Goal: Register for event/course

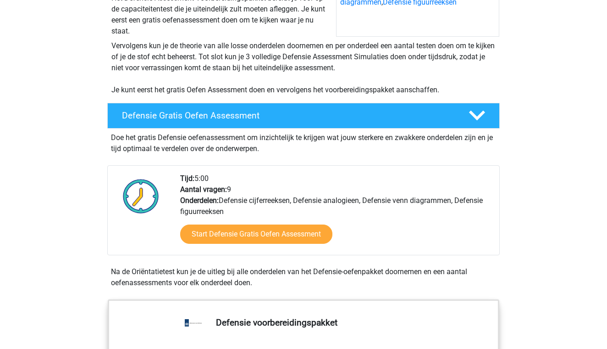
scroll to position [164, 0]
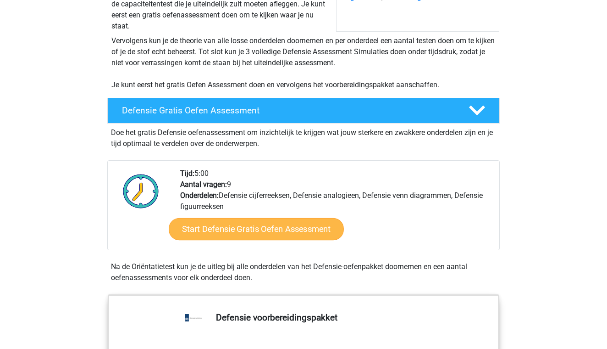
click at [295, 237] on link "Start Defensie Gratis Oefen Assessment" at bounding box center [256, 229] width 175 height 22
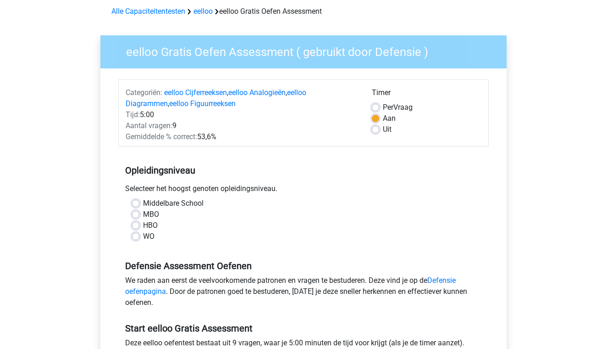
scroll to position [49, 0]
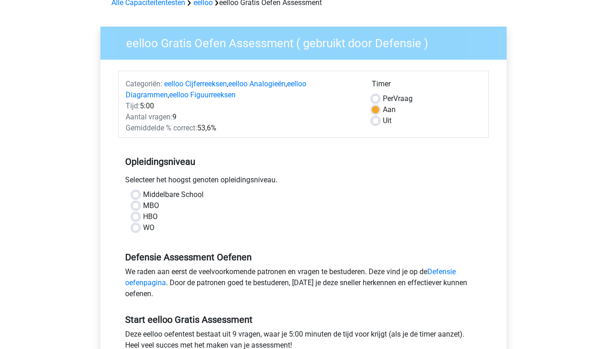
click at [143, 206] on label "MBO" at bounding box center [151, 205] width 16 height 11
click at [138, 206] on input "MBO" at bounding box center [135, 204] width 7 height 9
radio input "true"
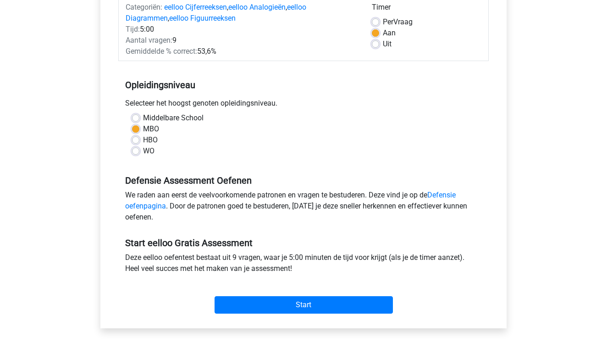
scroll to position [127, 0]
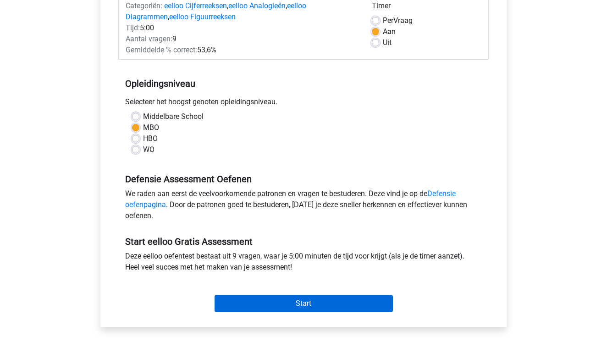
click at [313, 306] on input "Start" at bounding box center [304, 303] width 178 height 17
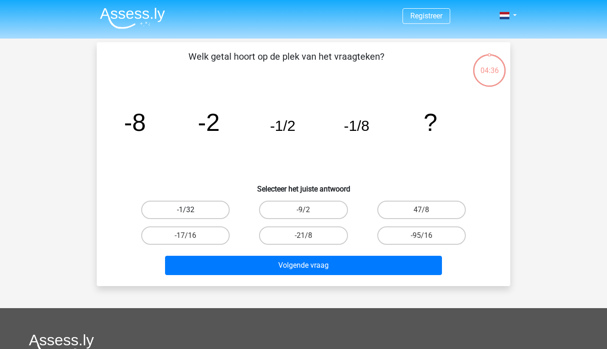
click at [204, 214] on label "-1/32" at bounding box center [185, 209] width 89 height 18
click at [192, 214] on input "-1/32" at bounding box center [189, 213] width 6 height 6
radio input "true"
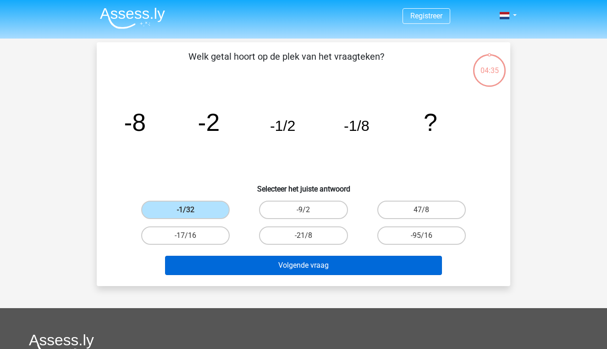
click at [268, 261] on button "Volgende vraag" at bounding box center [304, 265] width 278 height 19
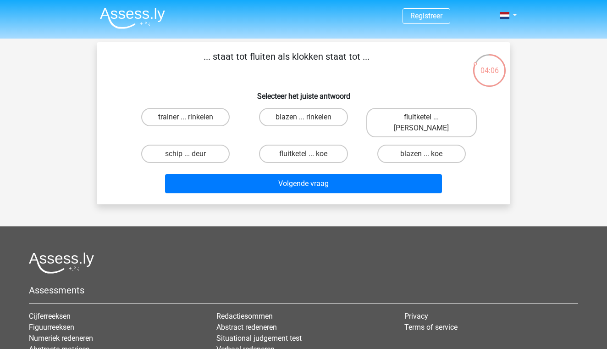
click at [424, 120] on input "fluitketel ... luiden" at bounding box center [425, 120] width 6 height 6
radio input "true"
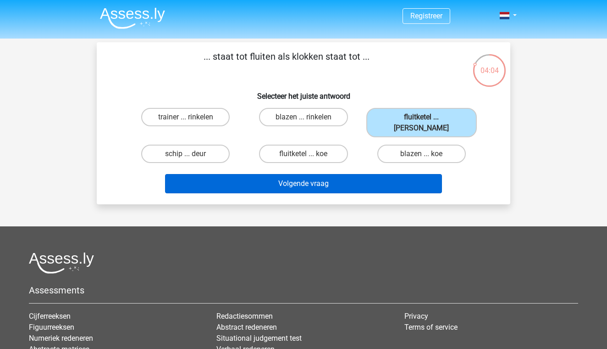
click at [321, 178] on button "Volgende vraag" at bounding box center [304, 183] width 278 height 19
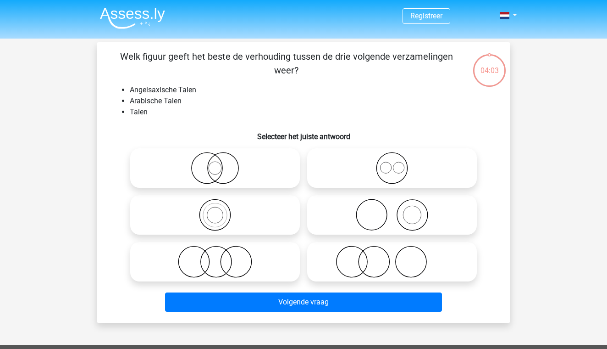
scroll to position [42, 0]
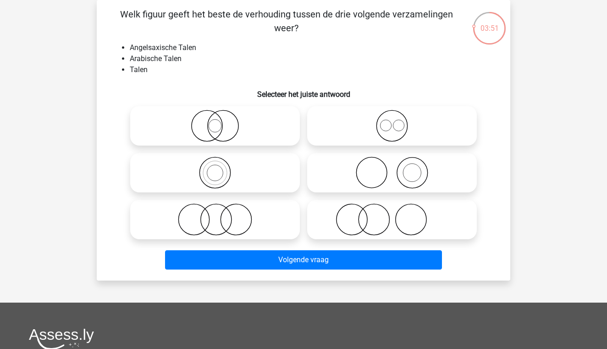
click at [248, 119] on icon at bounding box center [215, 126] width 162 height 32
click at [221, 119] on input "radio" at bounding box center [218, 118] width 6 height 6
radio input "true"
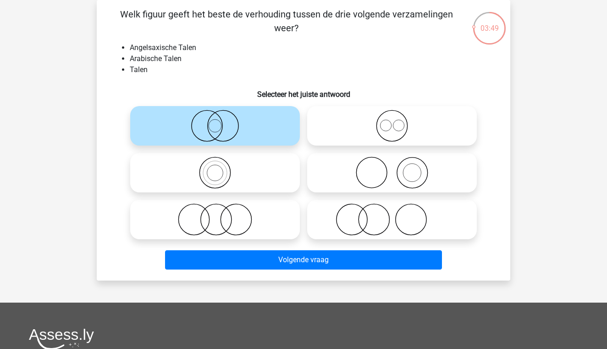
click at [242, 181] on icon at bounding box center [215, 172] width 162 height 32
click at [221, 168] on input "radio" at bounding box center [218, 165] width 6 height 6
radio input "true"
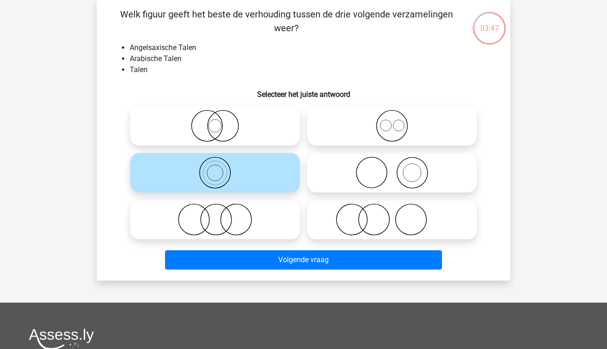
click at [266, 104] on div at bounding box center [215, 125] width 177 height 47
click at [261, 122] on icon at bounding box center [215, 126] width 162 height 32
click at [221, 121] on input "radio" at bounding box center [218, 118] width 6 height 6
radio input "true"
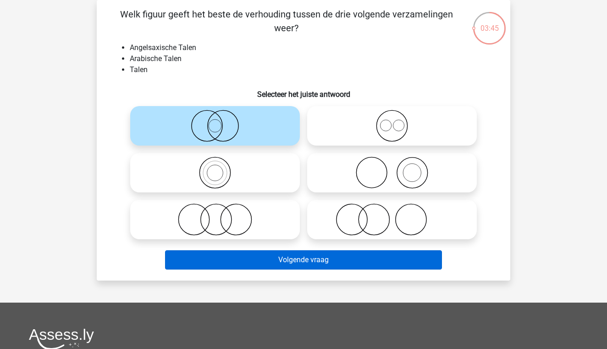
click at [296, 260] on button "Volgende vraag" at bounding box center [304, 259] width 278 height 19
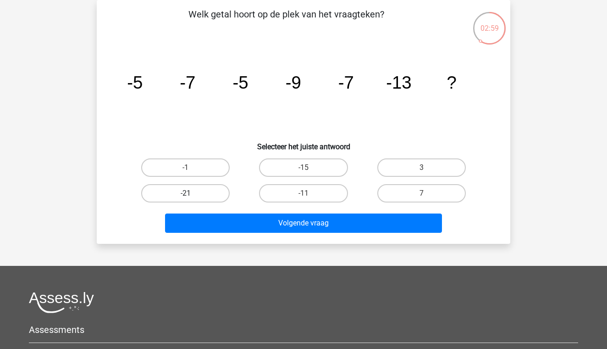
click at [212, 195] on label "-21" at bounding box center [185, 193] width 89 height 18
click at [192, 195] on input "-21" at bounding box center [189, 196] width 6 height 6
radio input "true"
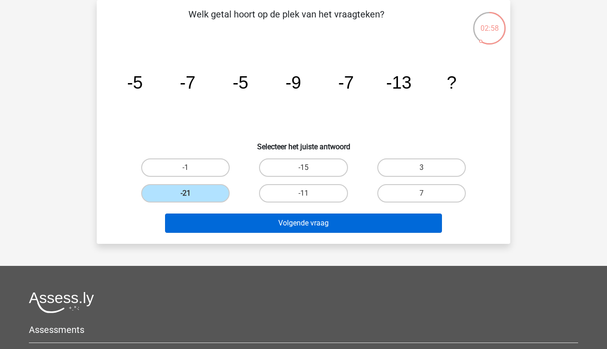
click at [282, 221] on button "Volgende vraag" at bounding box center [304, 222] width 278 height 19
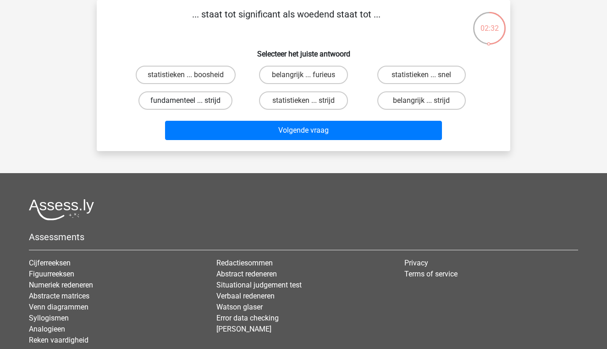
click at [223, 106] on label "fundamenteel ... strijd" at bounding box center [186, 100] width 94 height 18
click at [192, 106] on input "fundamenteel ... strijd" at bounding box center [189, 103] width 6 height 6
radio input "true"
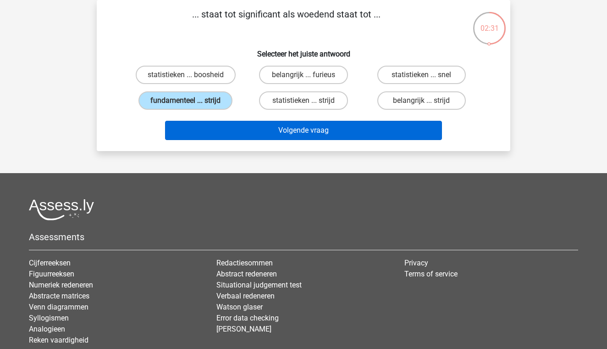
click at [272, 127] on button "Volgende vraag" at bounding box center [304, 130] width 278 height 19
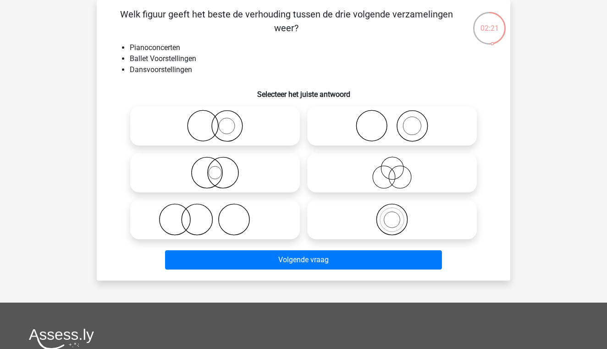
click at [367, 164] on icon at bounding box center [392, 172] width 162 height 32
click at [392, 164] on input "radio" at bounding box center [395, 165] width 6 height 6
radio input "true"
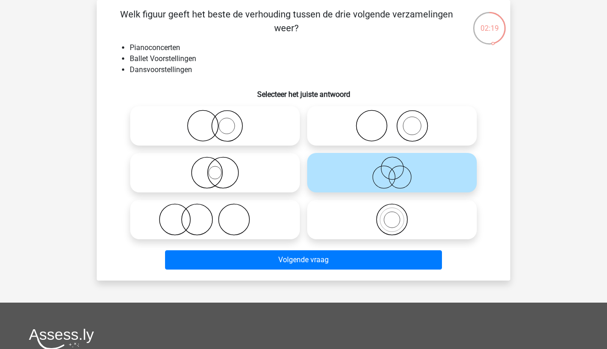
click at [272, 225] on icon at bounding box center [215, 219] width 162 height 32
click at [221, 215] on input "radio" at bounding box center [218, 212] width 6 height 6
radio input "true"
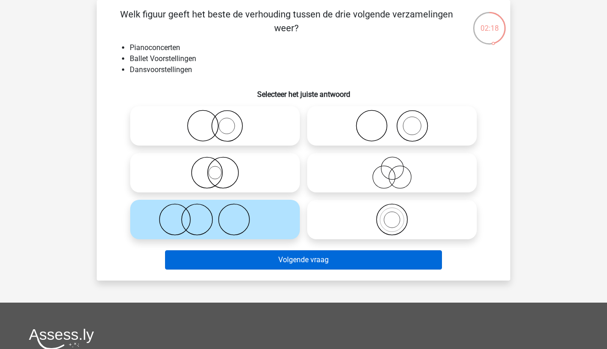
click at [309, 262] on button "Volgende vraag" at bounding box center [304, 259] width 278 height 19
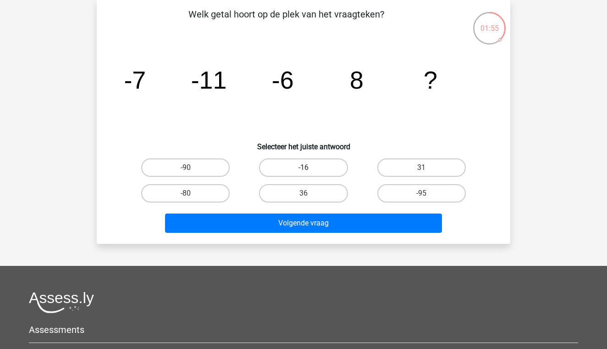
click at [328, 172] on label "-16" at bounding box center [303, 167] width 89 height 18
click at [310, 172] on input "-16" at bounding box center [307, 170] width 6 height 6
radio input "true"
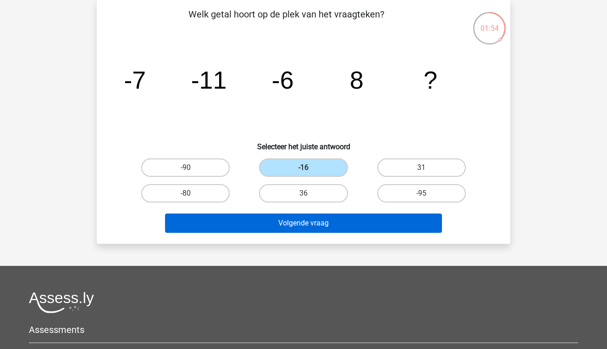
click at [310, 228] on button "Volgende vraag" at bounding box center [304, 222] width 278 height 19
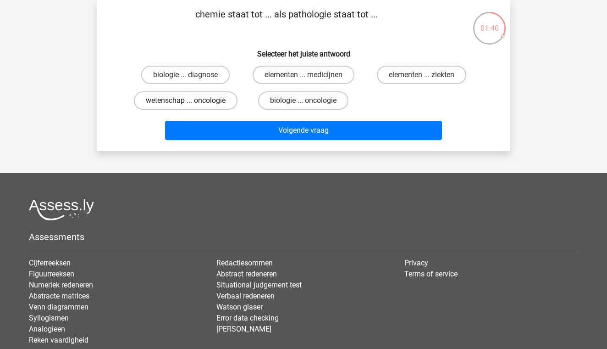
click at [218, 103] on label "wetenschap ... oncologie" at bounding box center [186, 100] width 104 height 18
click at [192, 103] on input "wetenschap ... oncologie" at bounding box center [189, 103] width 6 height 6
radio input "true"
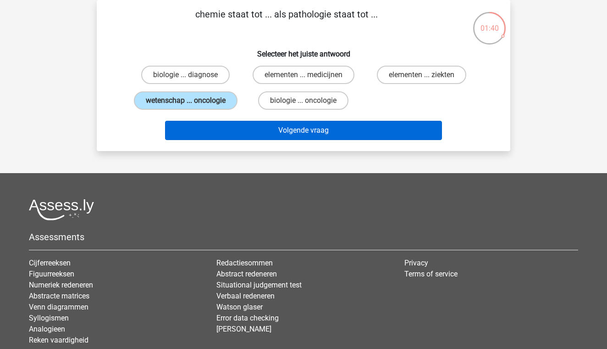
click at [294, 135] on button "Volgende vraag" at bounding box center [304, 130] width 278 height 19
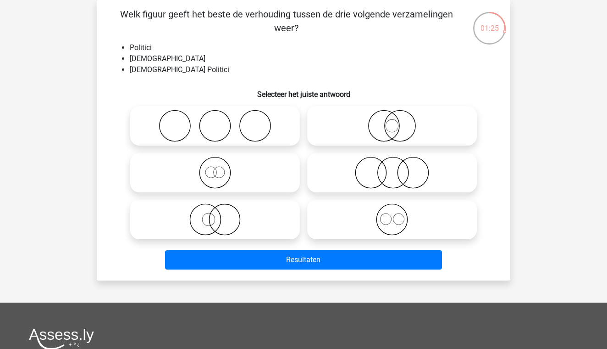
click at [346, 171] on icon at bounding box center [392, 172] width 162 height 32
click at [392, 168] on input "radio" at bounding box center [395, 165] width 6 height 6
radio input "true"
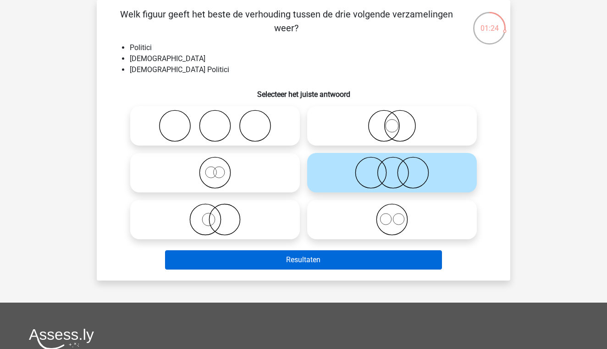
click at [316, 261] on button "Resultaten" at bounding box center [304, 259] width 278 height 19
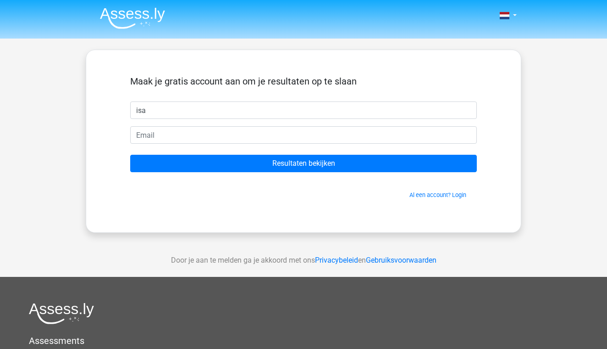
type input "isa"
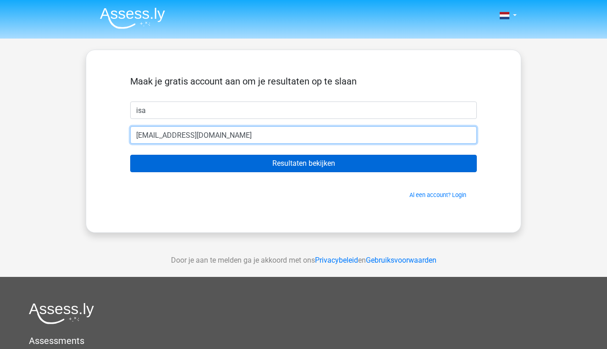
type input "ikoornneef0807@gmail.com"
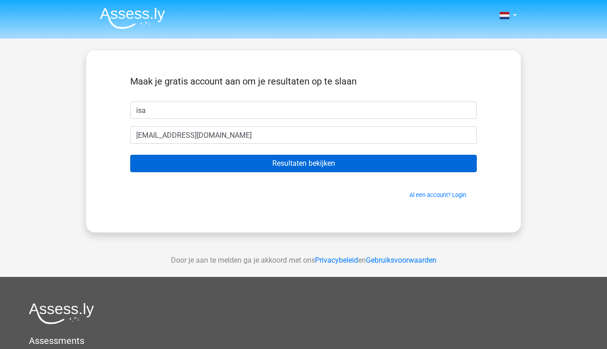
click at [276, 157] on input "Resultaten bekijken" at bounding box center [303, 163] width 347 height 17
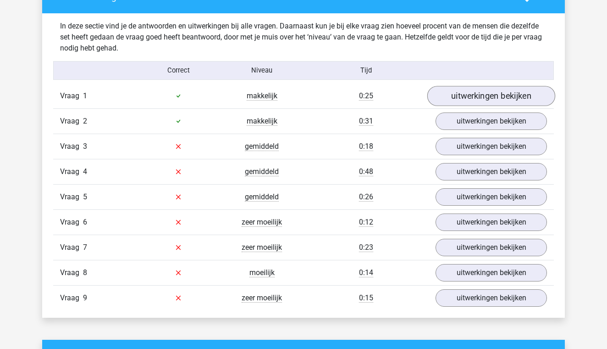
scroll to position [964, 0]
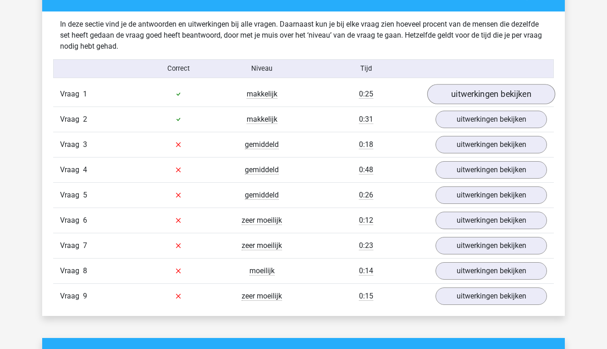
click at [476, 92] on link "uitwerkingen bekijken" at bounding box center [492, 94] width 128 height 20
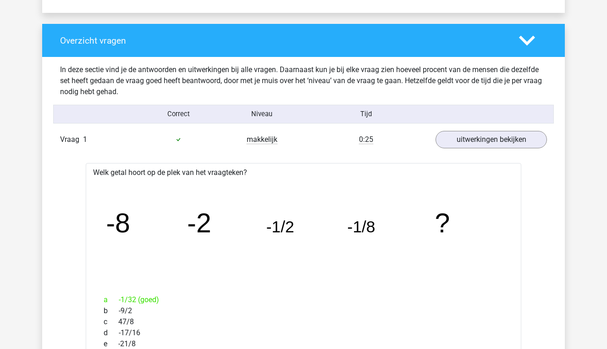
scroll to position [913, 0]
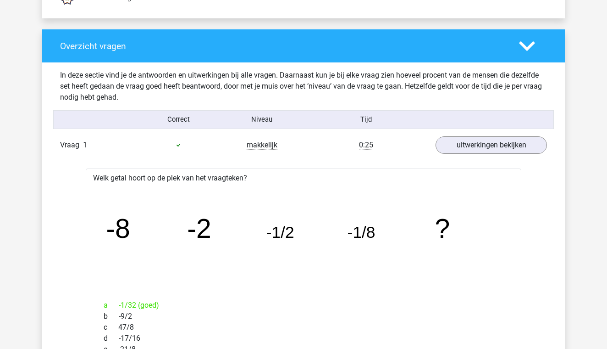
click at [427, 155] on div "Vraag 1 makkelijk 0:25 uitwerkingen bekijken" at bounding box center [303, 145] width 501 height 25
click at [455, 148] on link "uitwerkingen bekijken" at bounding box center [492, 145] width 128 height 20
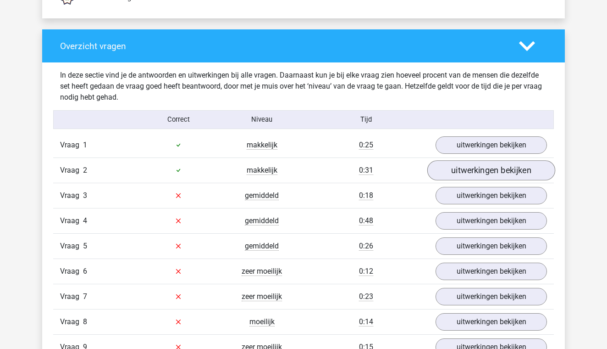
click at [445, 170] on link "uitwerkingen bekijken" at bounding box center [492, 170] width 128 height 20
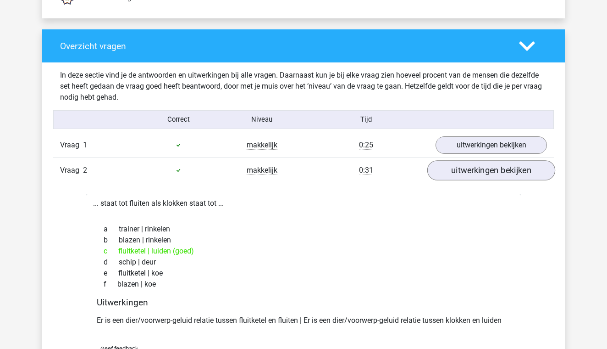
click at [445, 170] on link "uitwerkingen bekijken" at bounding box center [492, 170] width 128 height 20
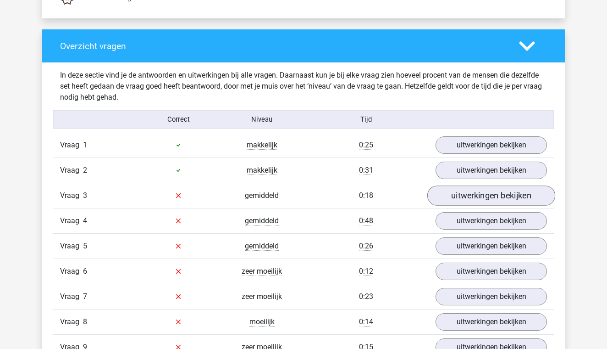
click at [444, 195] on link "uitwerkingen bekijken" at bounding box center [492, 195] width 128 height 20
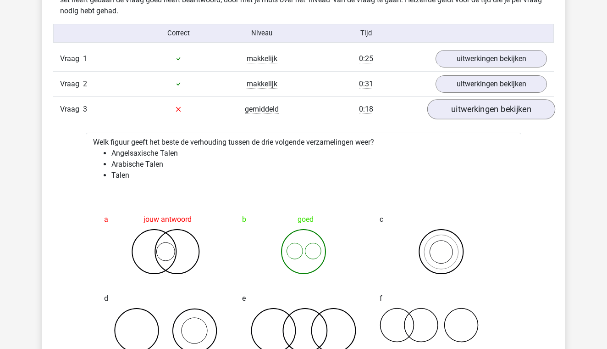
scroll to position [1003, 0]
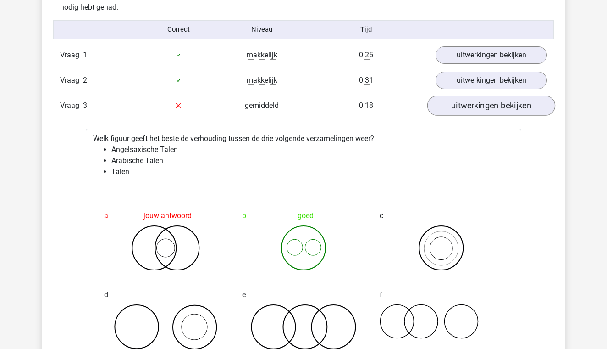
click at [504, 99] on link "uitwerkingen bekijken" at bounding box center [492, 105] width 128 height 20
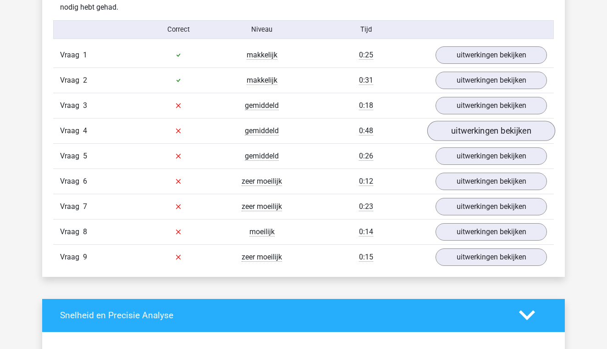
click at [484, 129] on link "uitwerkingen bekijken" at bounding box center [492, 131] width 128 height 20
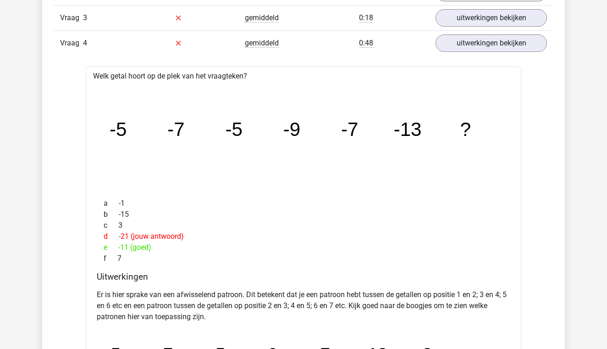
scroll to position [1076, 0]
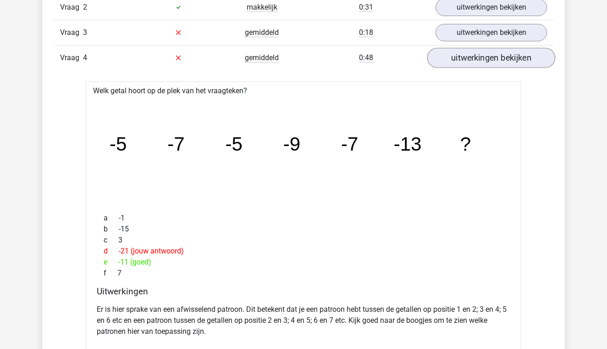
click at [447, 56] on link "uitwerkingen bekijken" at bounding box center [492, 58] width 128 height 20
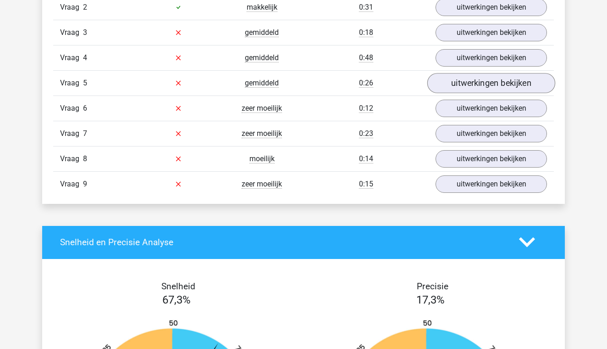
click at [443, 83] on link "uitwerkingen bekijken" at bounding box center [492, 83] width 128 height 20
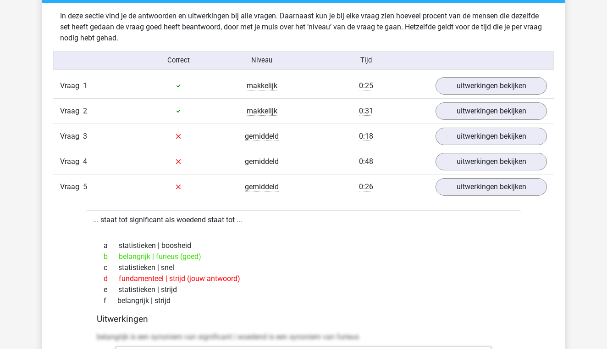
scroll to position [969, 0]
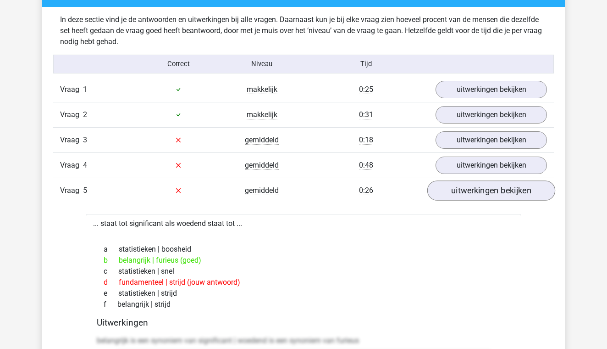
click at [450, 197] on link "uitwerkingen bekijken" at bounding box center [492, 190] width 128 height 20
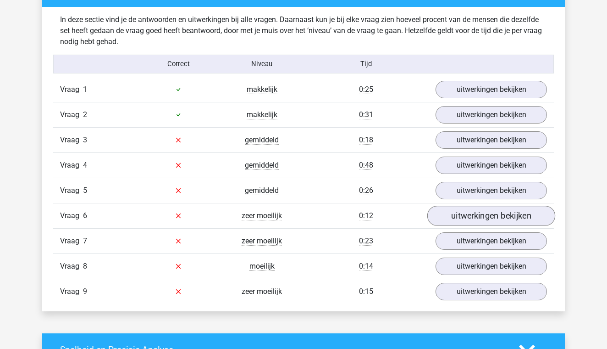
click at [449, 217] on link "uitwerkingen bekijken" at bounding box center [492, 216] width 128 height 20
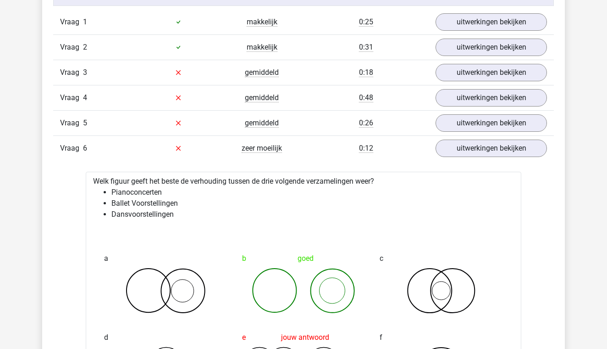
scroll to position [1030, 0]
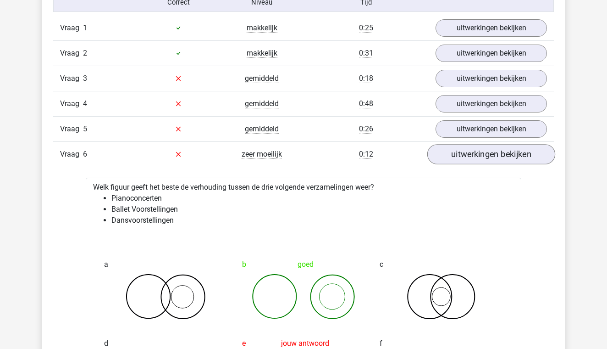
click at [531, 161] on link "uitwerkingen bekijken" at bounding box center [492, 154] width 128 height 20
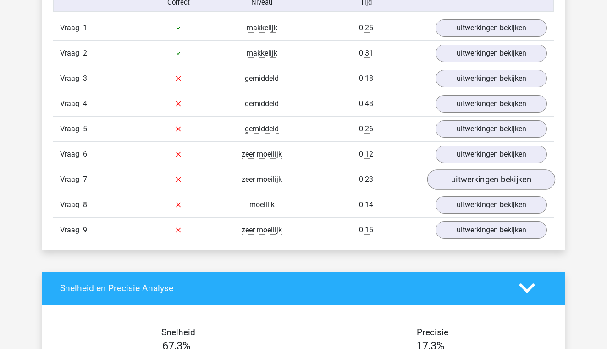
click at [463, 185] on link "uitwerkingen bekijken" at bounding box center [492, 179] width 128 height 20
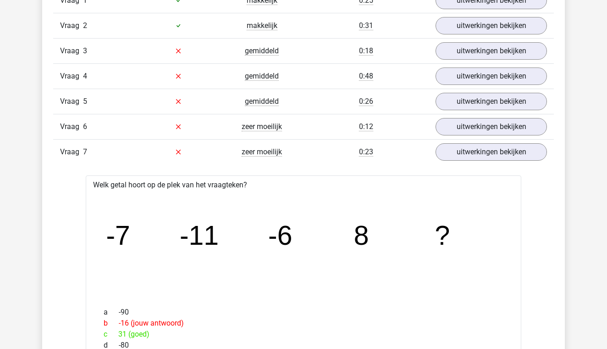
scroll to position [1054, 0]
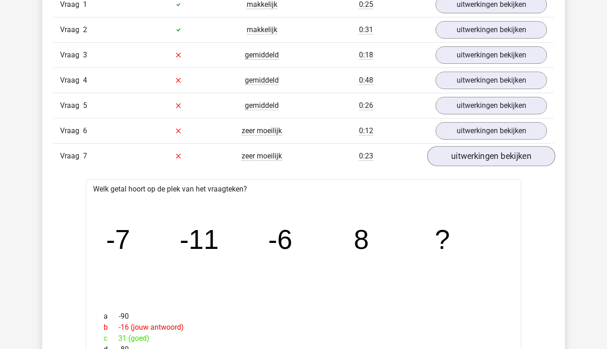
click at [458, 154] on link "uitwerkingen bekijken" at bounding box center [492, 156] width 128 height 20
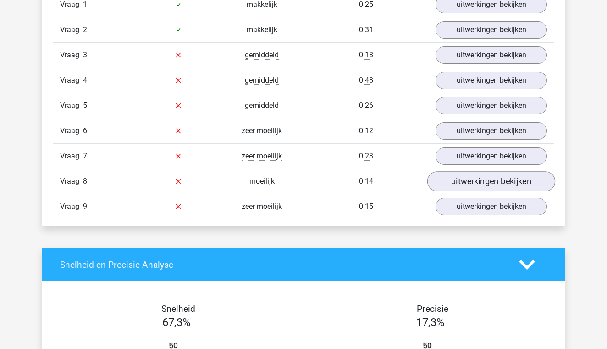
click at [458, 178] on link "uitwerkingen bekijken" at bounding box center [492, 181] width 128 height 20
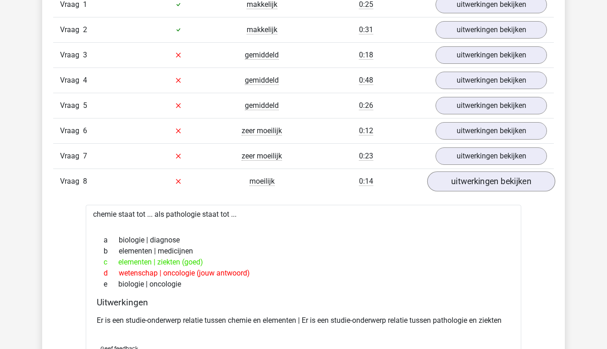
click at [458, 178] on link "uitwerkingen bekijken" at bounding box center [492, 181] width 128 height 20
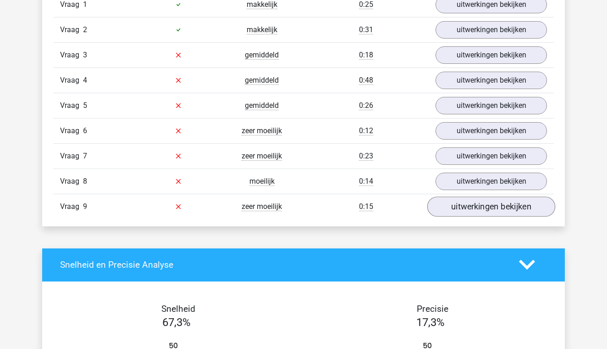
click at [447, 212] on link "uitwerkingen bekijken" at bounding box center [492, 206] width 128 height 20
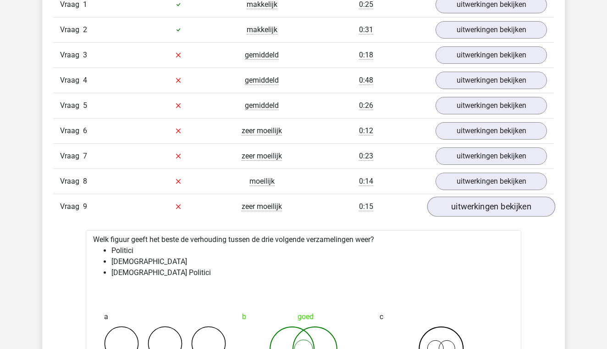
click at [447, 212] on link "uitwerkingen bekijken" at bounding box center [492, 206] width 128 height 20
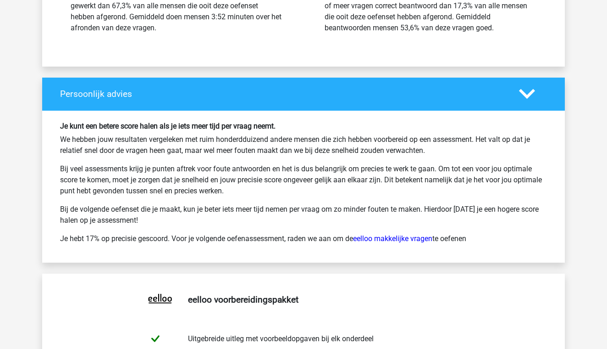
scroll to position [1537, 0]
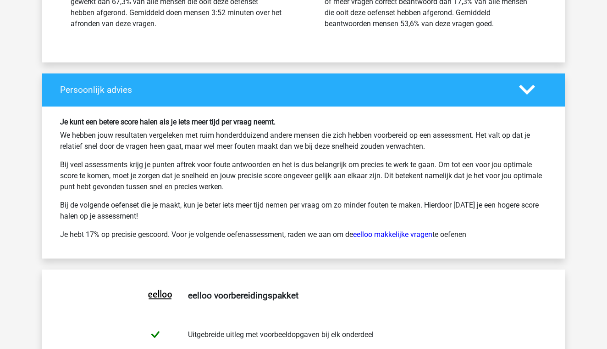
click at [524, 83] on icon at bounding box center [527, 90] width 16 height 16
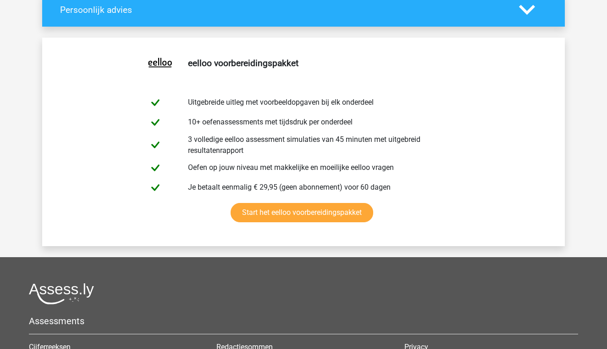
scroll to position [1618, 0]
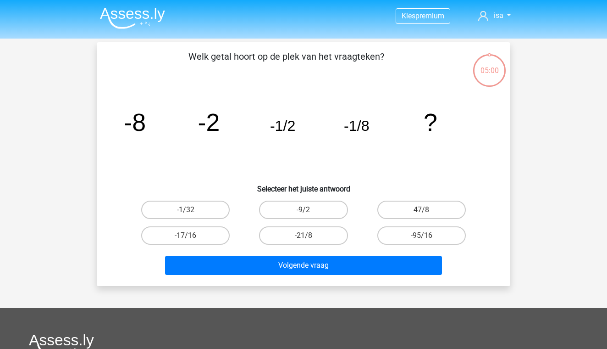
scroll to position [42, 0]
